Goal: Check status

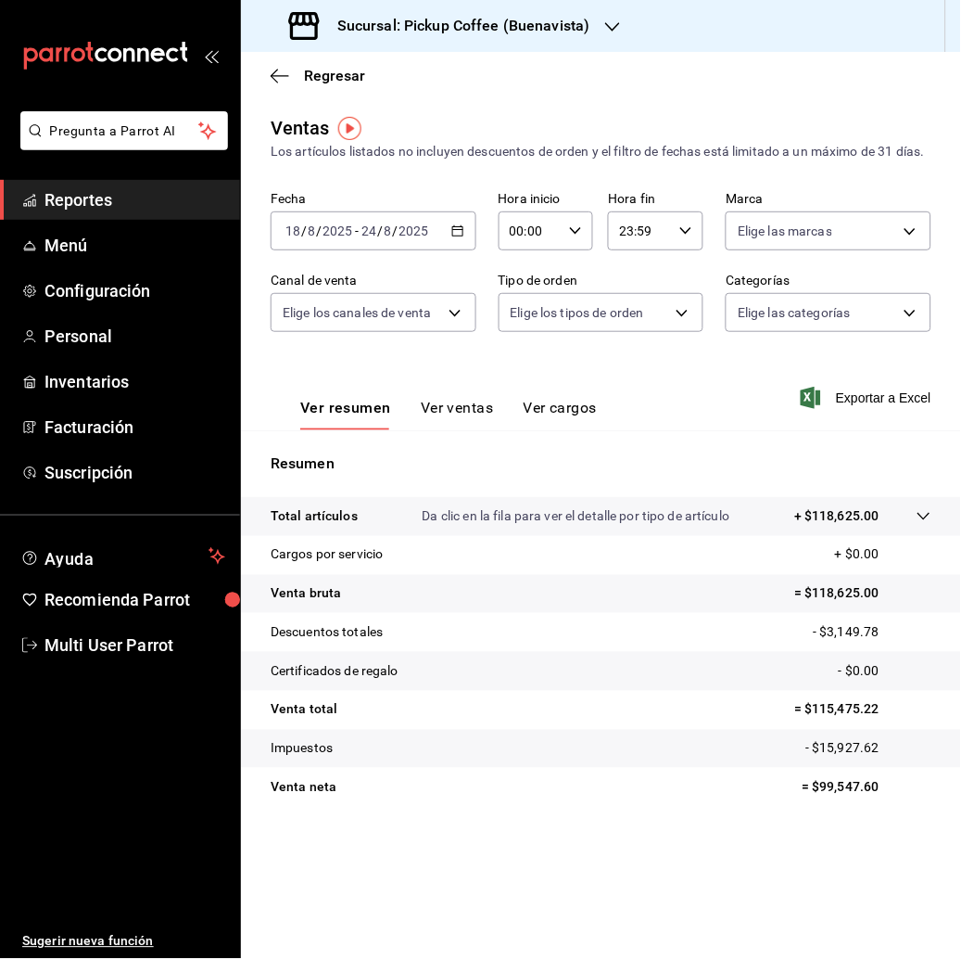
click at [605, 12] on div "Sucursal: Pickup Coffee (Buenavista)" at bounding box center [442, 26] width 372 height 52
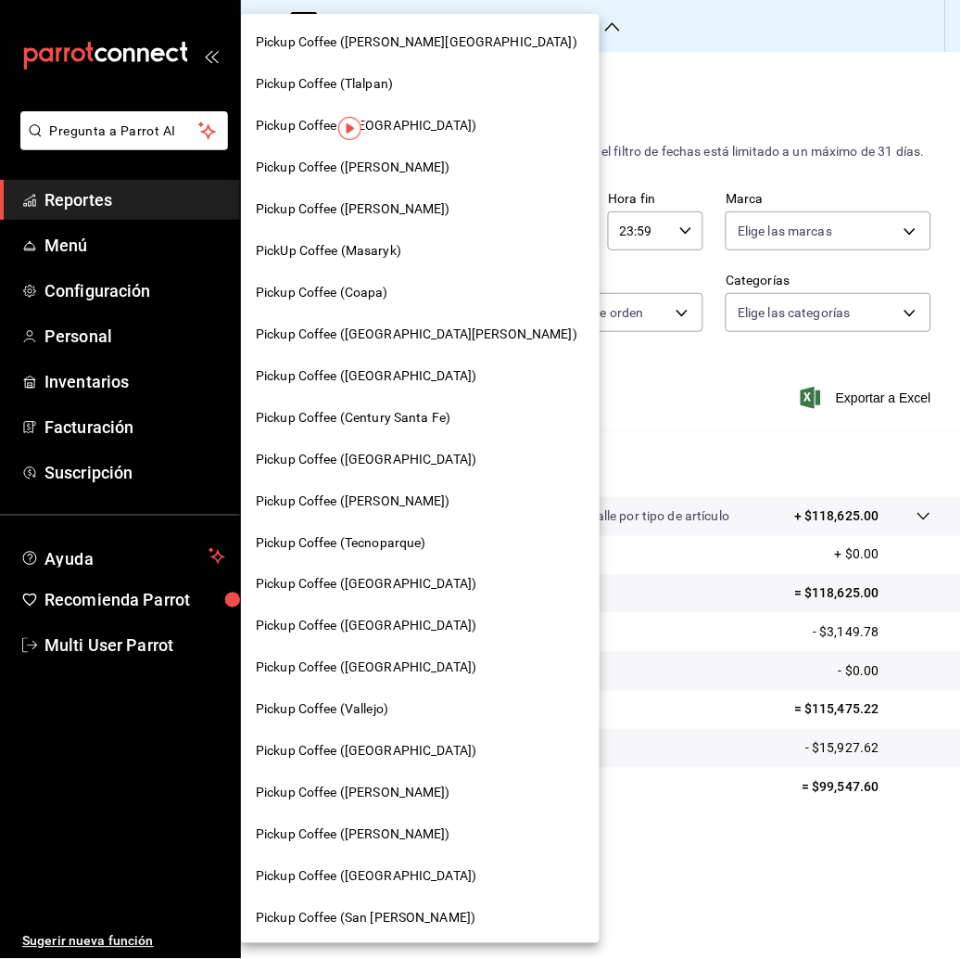
click at [426, 39] on span "Pickup Coffee ([PERSON_NAME][GEOGRAPHIC_DATA])" at bounding box center [417, 41] width 322 height 19
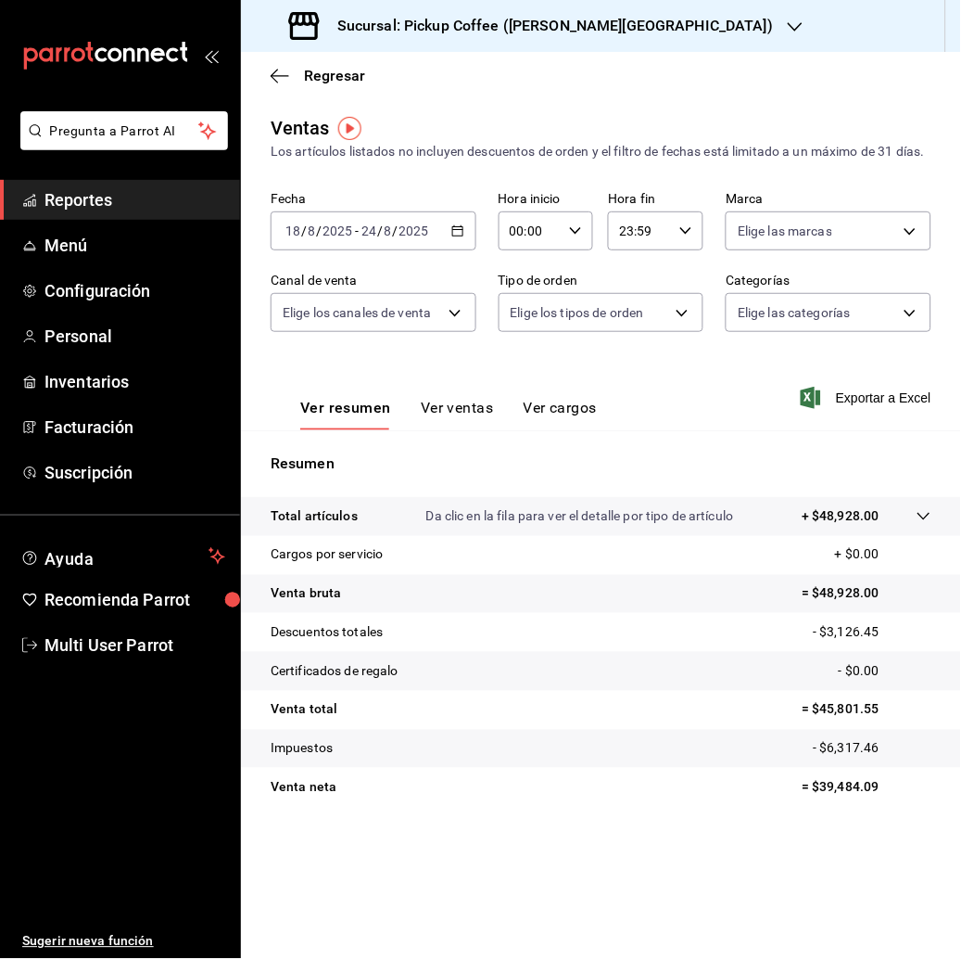
click at [625, 12] on div "Sucursal: Pickup Coffee ([PERSON_NAME][GEOGRAPHIC_DATA])" at bounding box center [533, 26] width 554 height 52
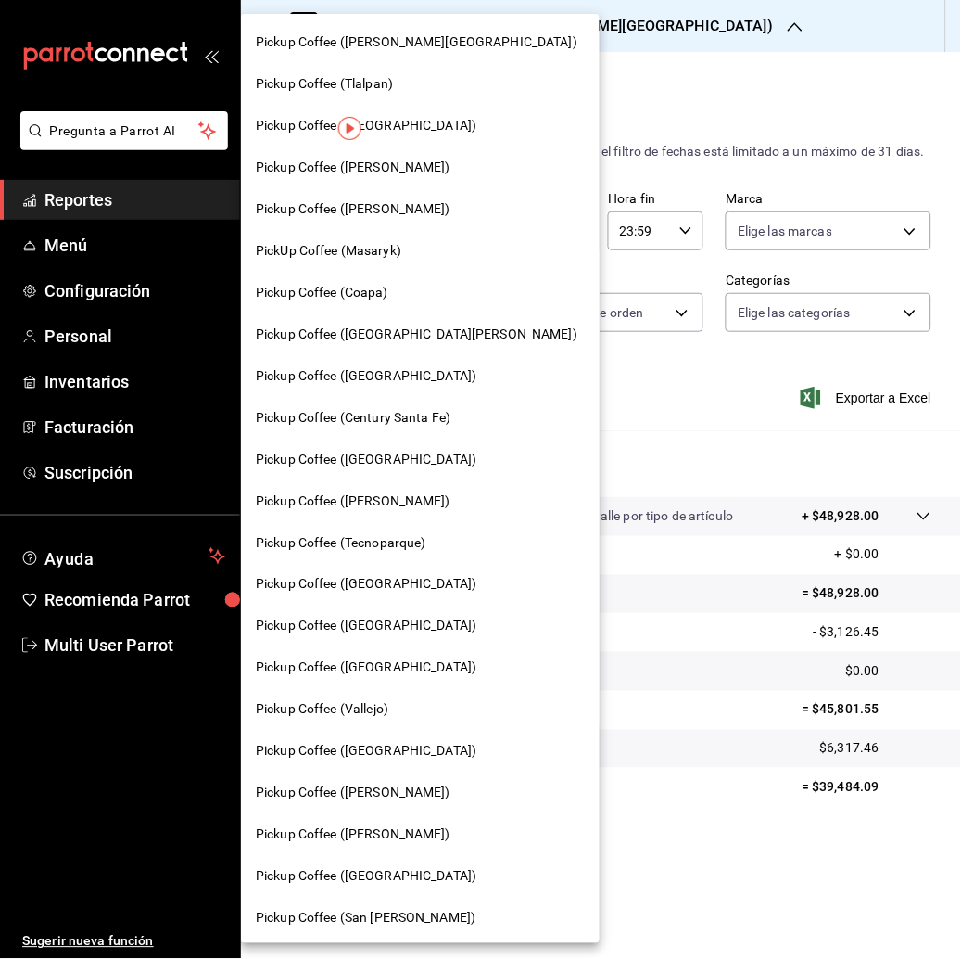
click at [388, 628] on span "Pickup Coffee ([GEOGRAPHIC_DATA])" at bounding box center [366, 626] width 221 height 19
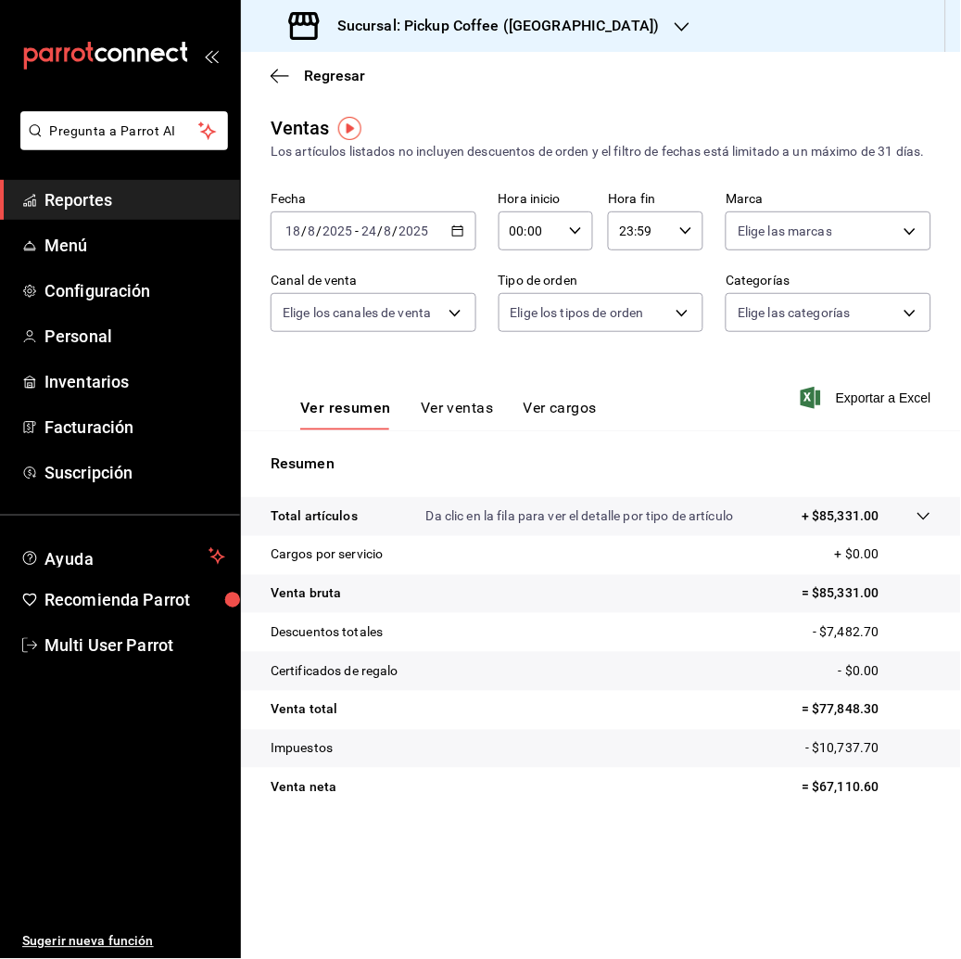
click at [675, 32] on icon "button" at bounding box center [682, 26] width 15 height 15
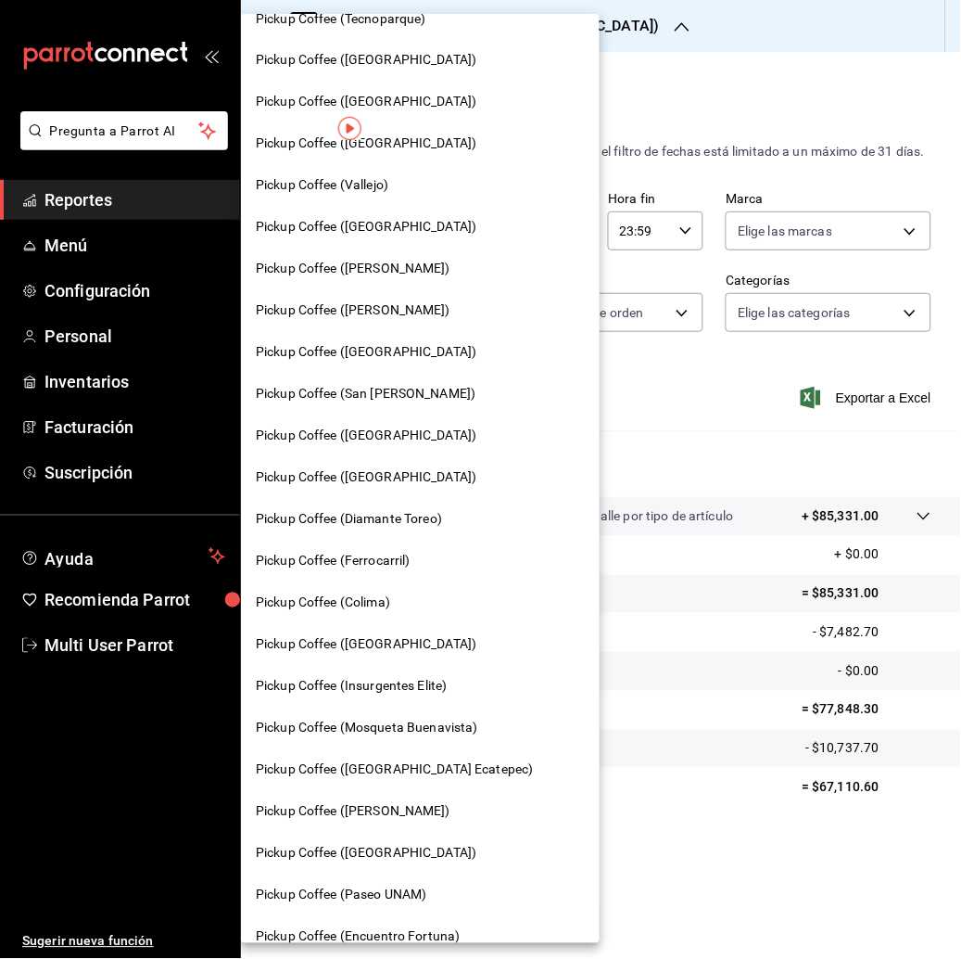
scroll to position [670, 0]
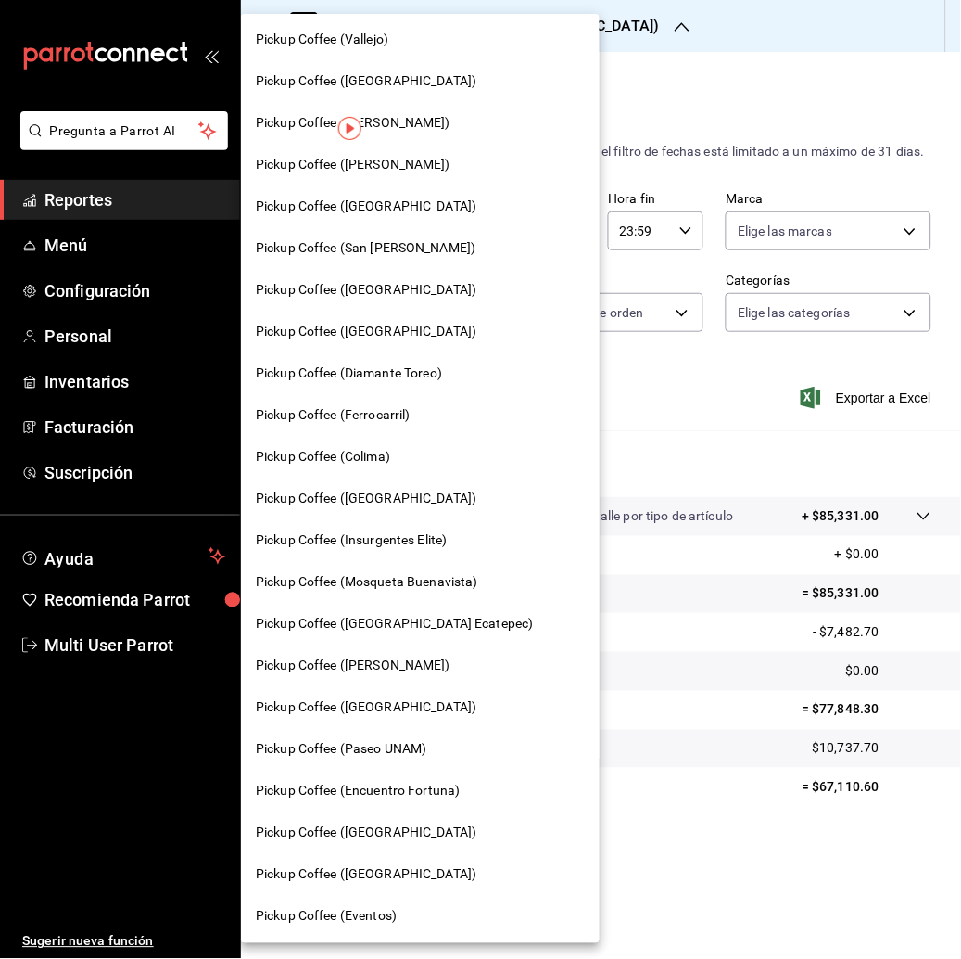
click at [363, 834] on span "Pickup Coffee ([GEOGRAPHIC_DATA])" at bounding box center [366, 831] width 221 height 19
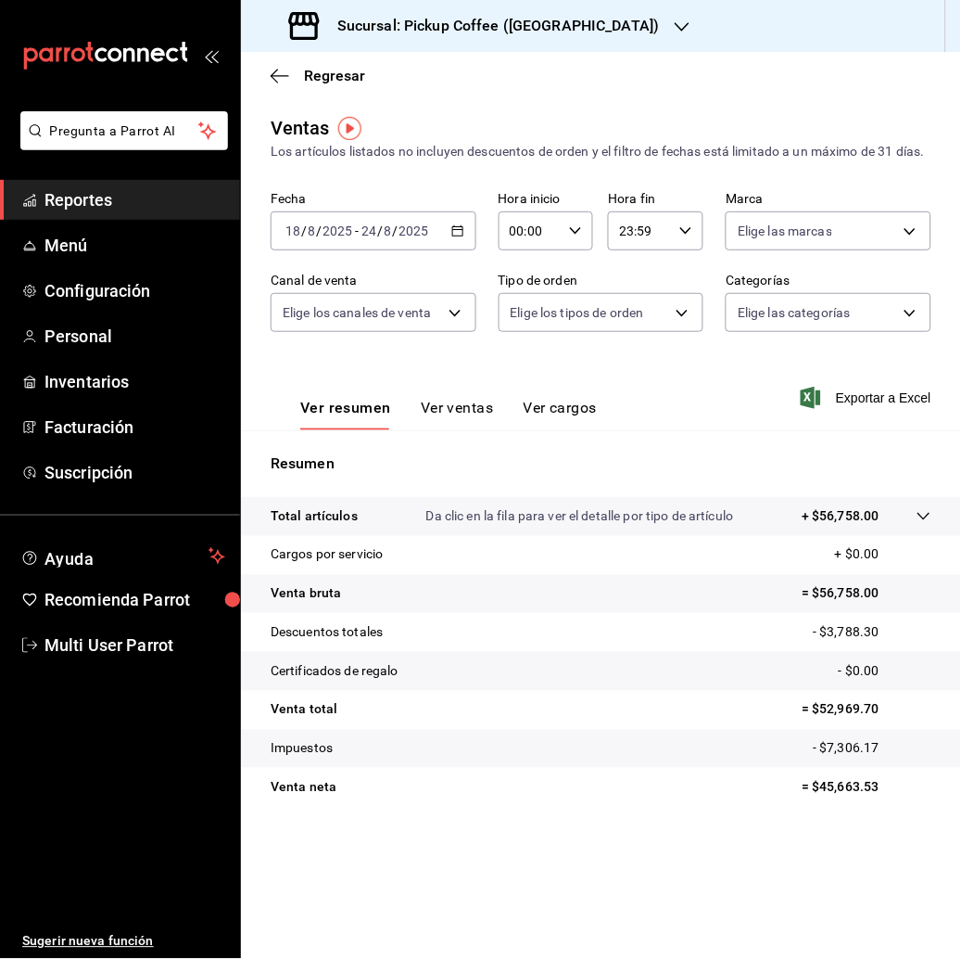
click at [675, 19] on icon "button" at bounding box center [682, 26] width 15 height 15
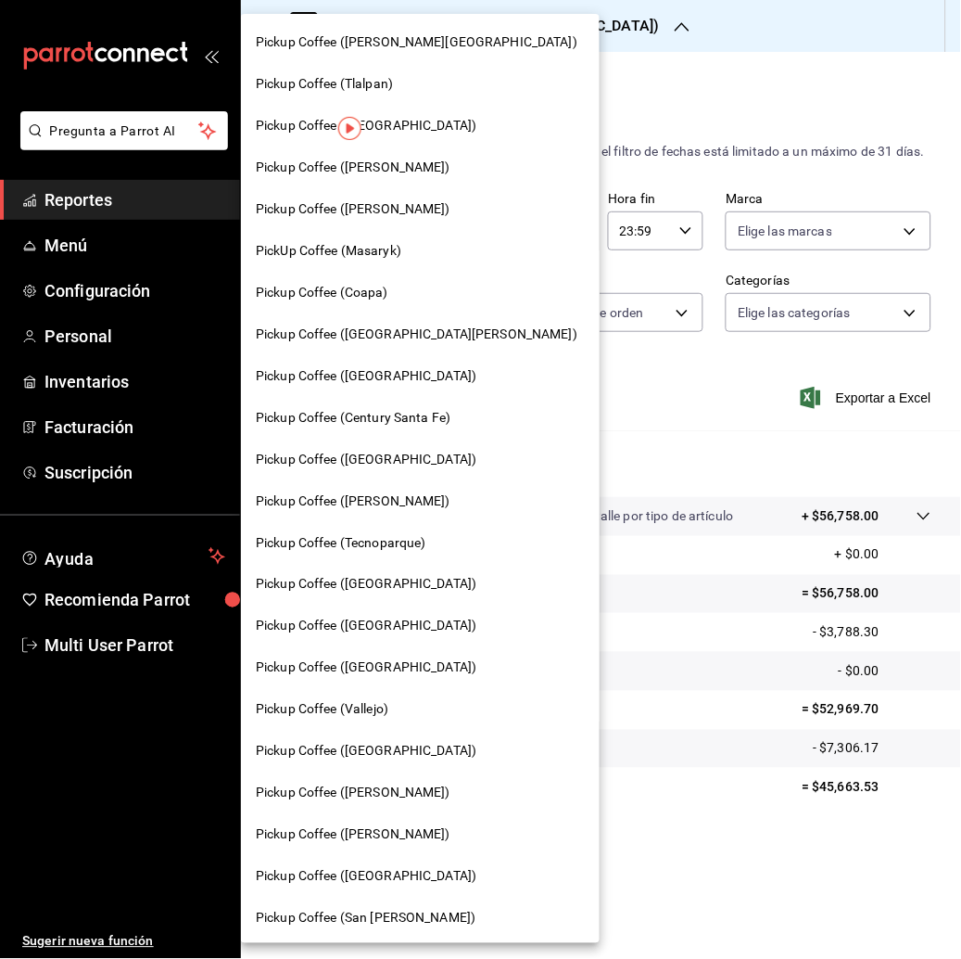
click at [376, 213] on span "Pickup Coffee ([PERSON_NAME])" at bounding box center [353, 208] width 195 height 19
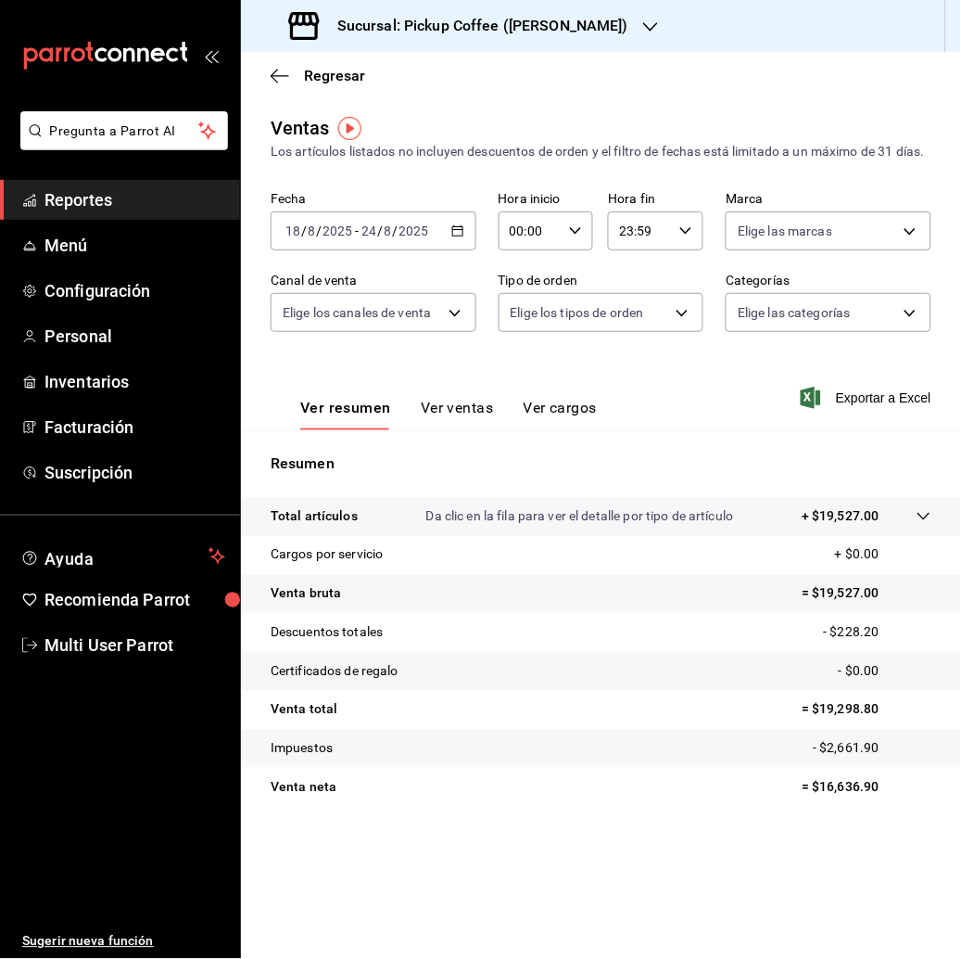
click at [643, 22] on icon "button" at bounding box center [650, 26] width 15 height 15
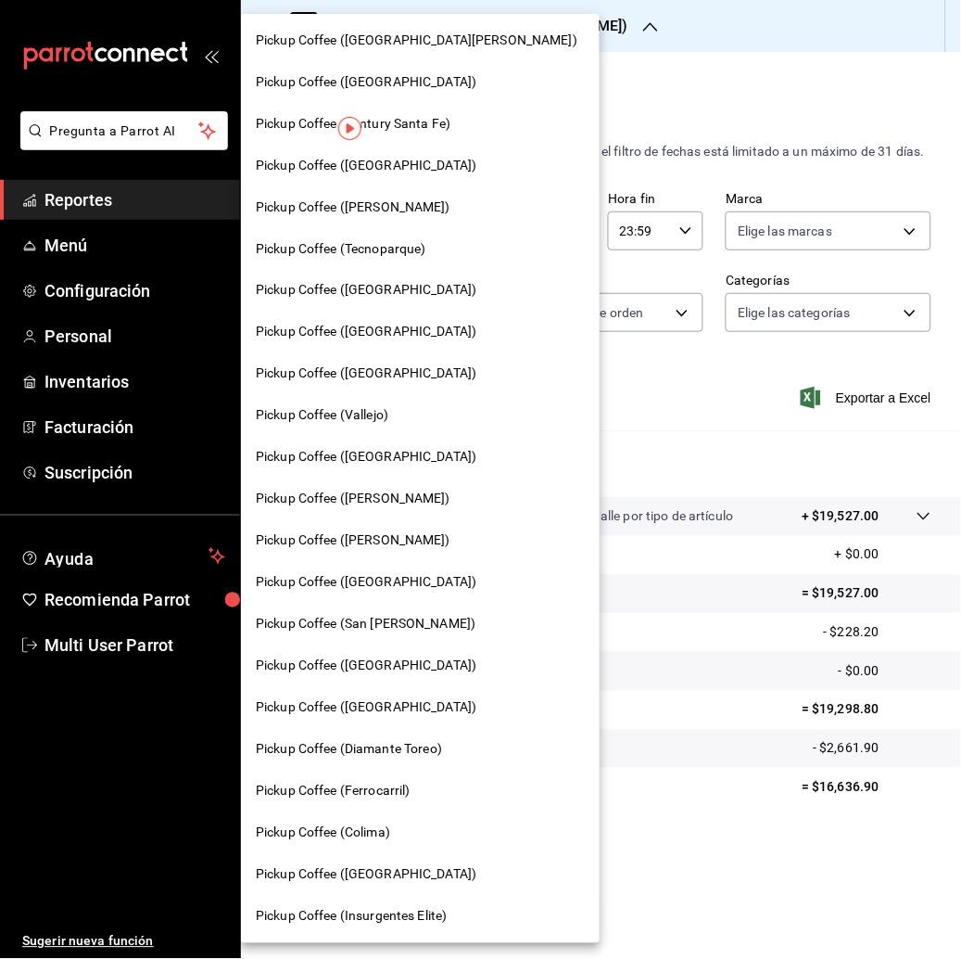
scroll to position [295, 0]
click at [386, 576] on span "Pickup Coffee ([GEOGRAPHIC_DATA])" at bounding box center [366, 581] width 221 height 19
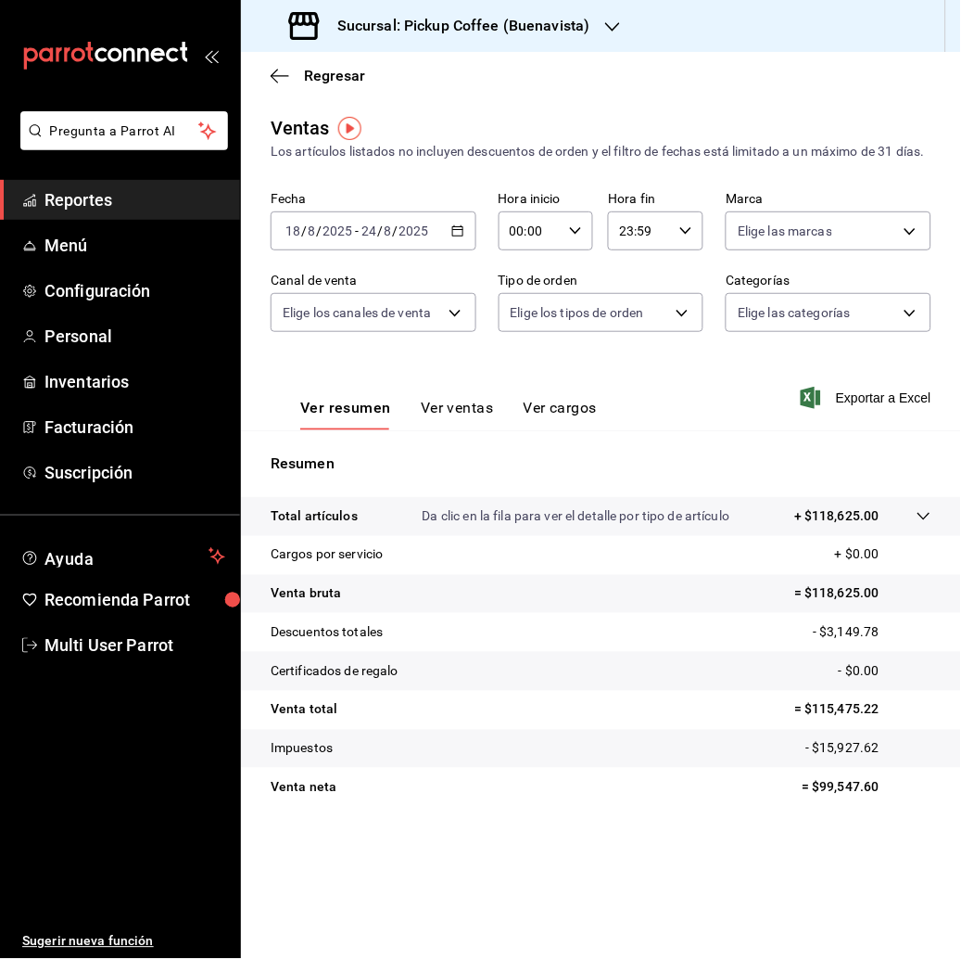
click at [446, 250] on div "[DATE] [DATE] - [DATE] [DATE]" at bounding box center [374, 230] width 206 height 39
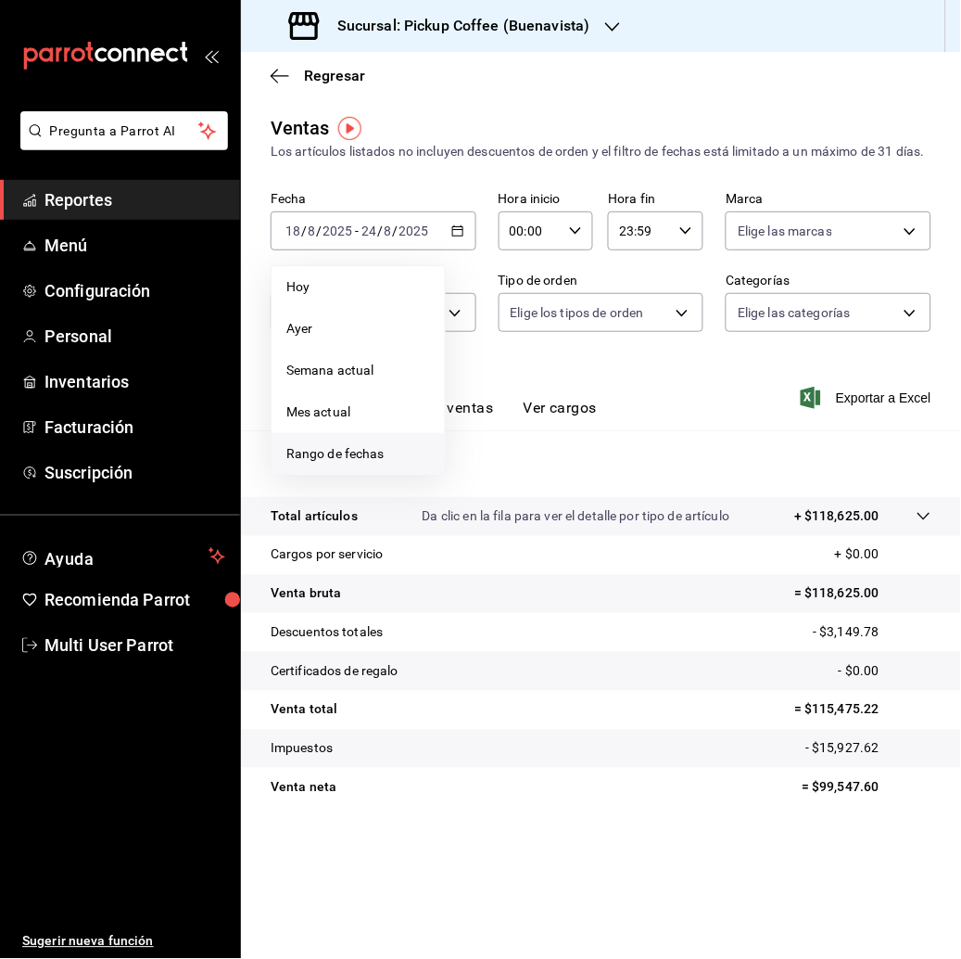
click at [367, 475] on li "Rango de fechas" at bounding box center [358, 454] width 173 height 42
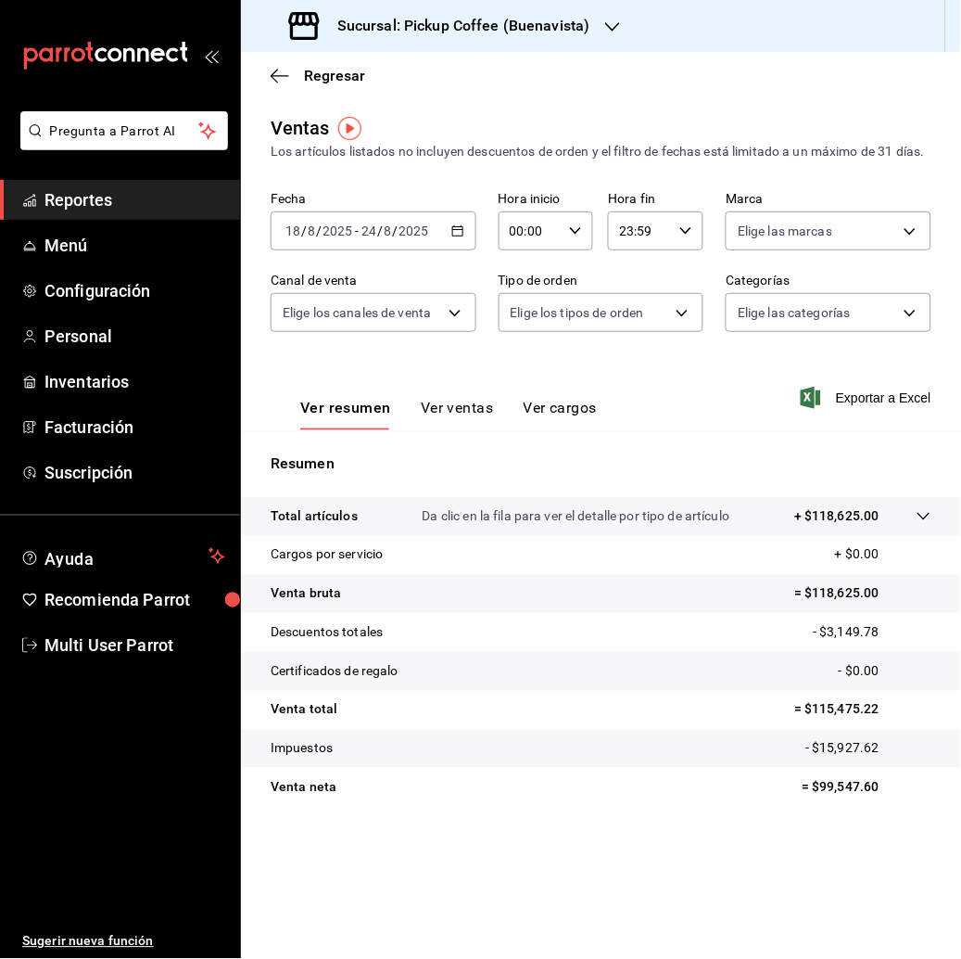
click at [488, 98] on div "Regresar" at bounding box center [601, 75] width 720 height 47
